Goal: Task Accomplishment & Management: Use online tool/utility

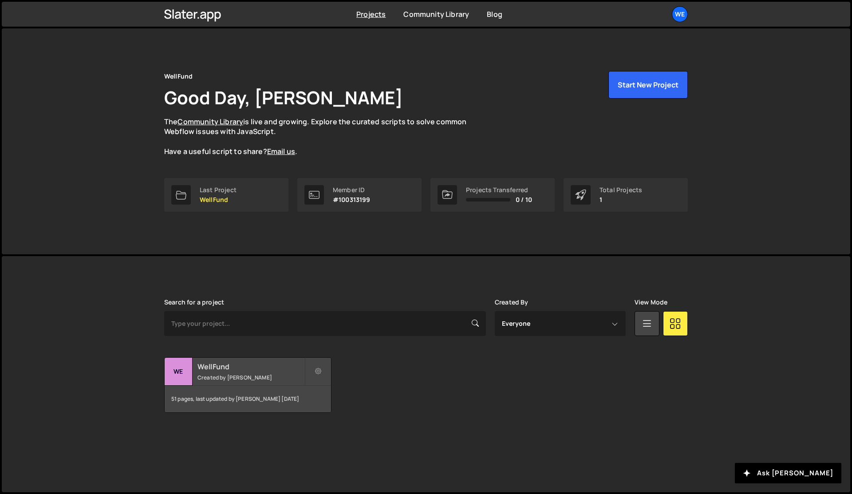
click at [229, 375] on small "Created by Christopher Vinje" at bounding box center [250, 378] width 107 height 8
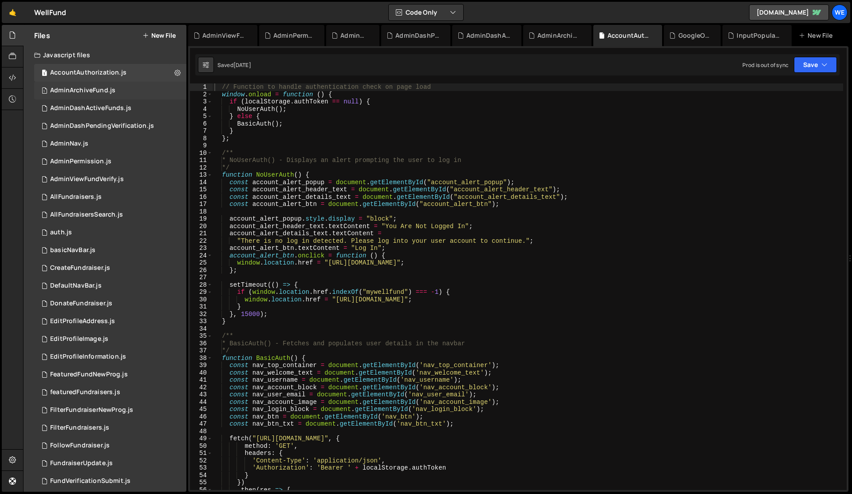
click at [120, 91] on div "1 AdminArchiveFund.js 0" at bounding box center [110, 91] width 152 height 18
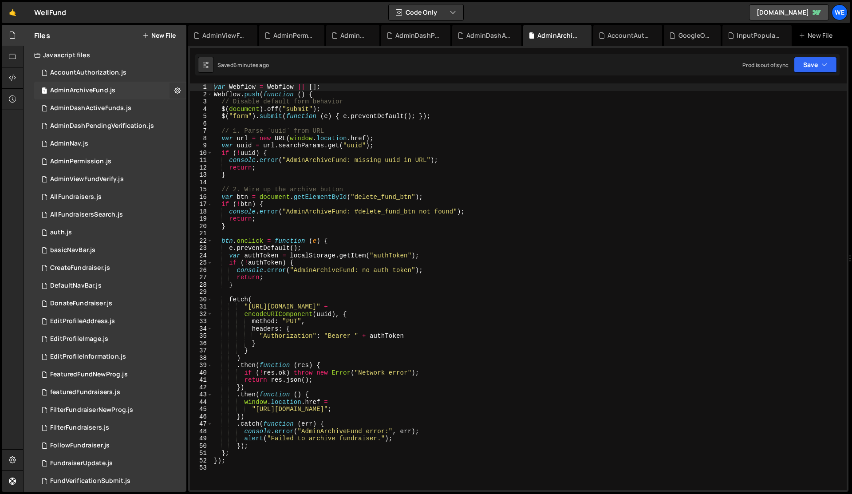
click at [174, 91] on icon at bounding box center [177, 90] width 6 height 8
type input "AdminArchiveFund"
radio input "true"
checkbox input "true"
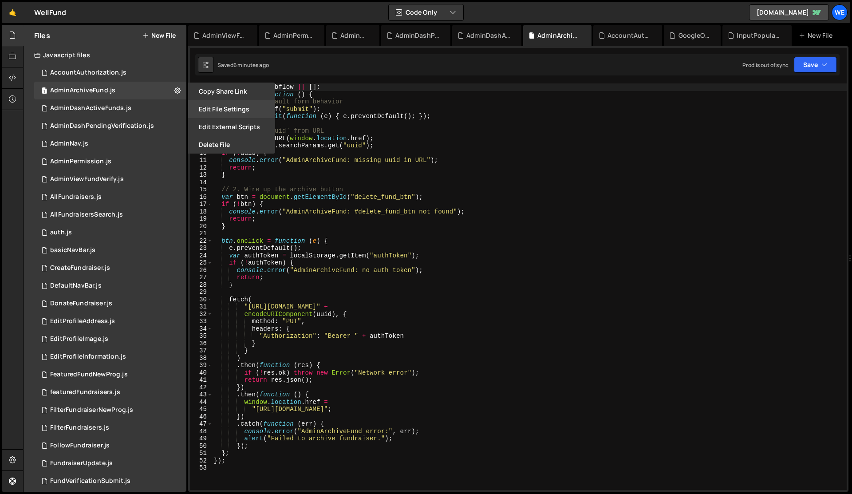
click at [207, 109] on button "Edit File Settings" at bounding box center [231, 109] width 87 height 18
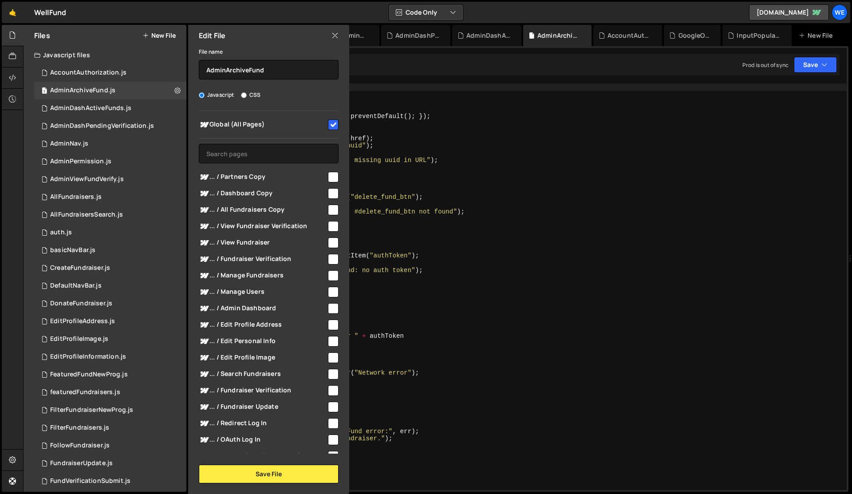
click at [334, 37] on icon at bounding box center [334, 36] width 7 height 10
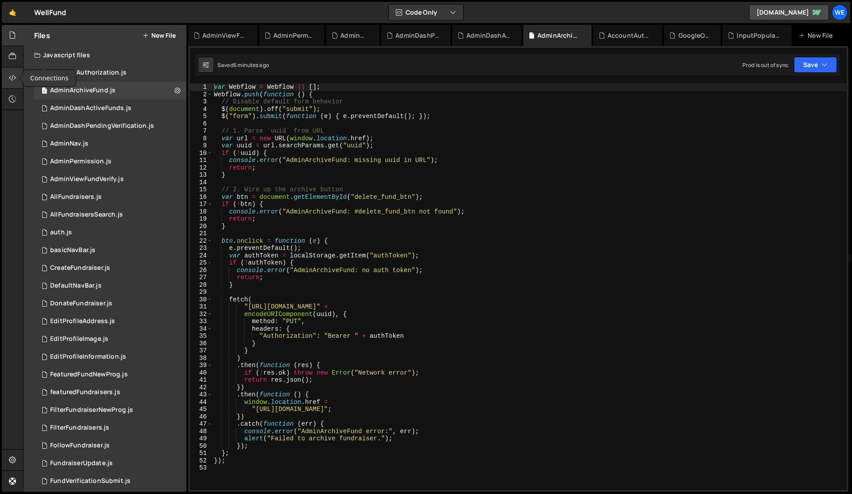
click at [15, 79] on icon at bounding box center [12, 78] width 7 height 10
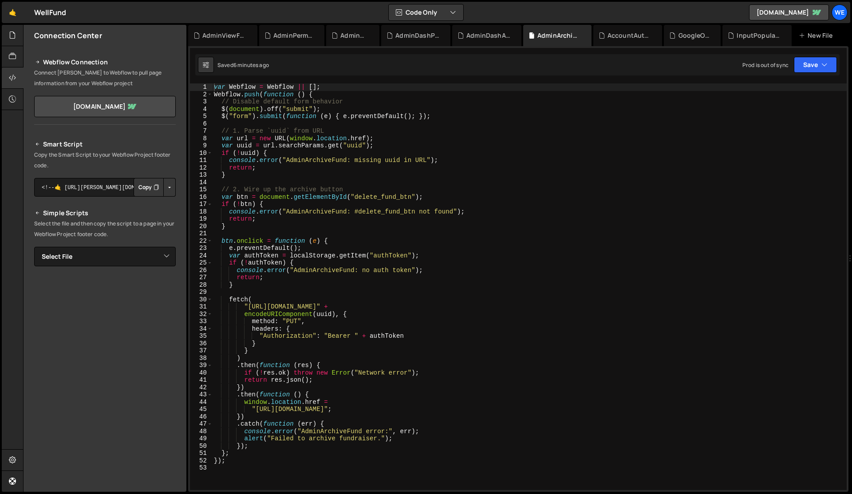
click at [145, 188] on button "Copy" at bounding box center [149, 187] width 30 height 19
click at [771, 12] on link "[DOMAIN_NAME]" at bounding box center [789, 12] width 80 height 16
click at [147, 187] on button "Copy" at bounding box center [149, 187] width 30 height 19
type textarea "// 2. Wire up the archive button"
click at [446, 189] on div "var Webflow = Webflow || [ ] ; Webflow . push ( function ( ) { // Disable defau…" at bounding box center [529, 293] width 635 height 421
